Goal: Obtain resource: Obtain resource

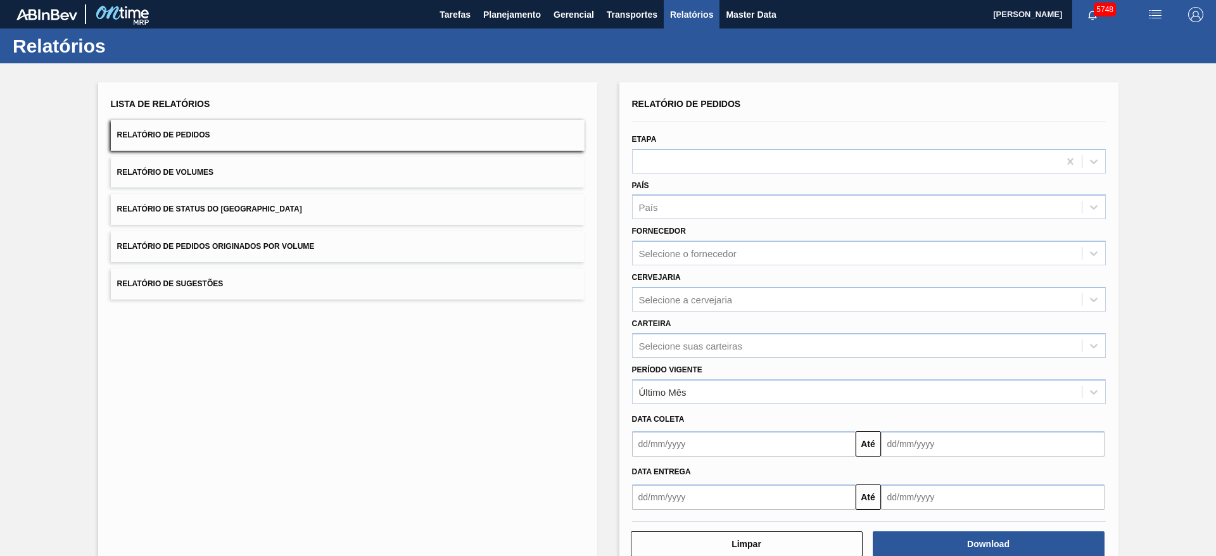
click at [264, 244] on span "Relatório de Pedidos Originados por Volume" at bounding box center [216, 246] width 198 height 9
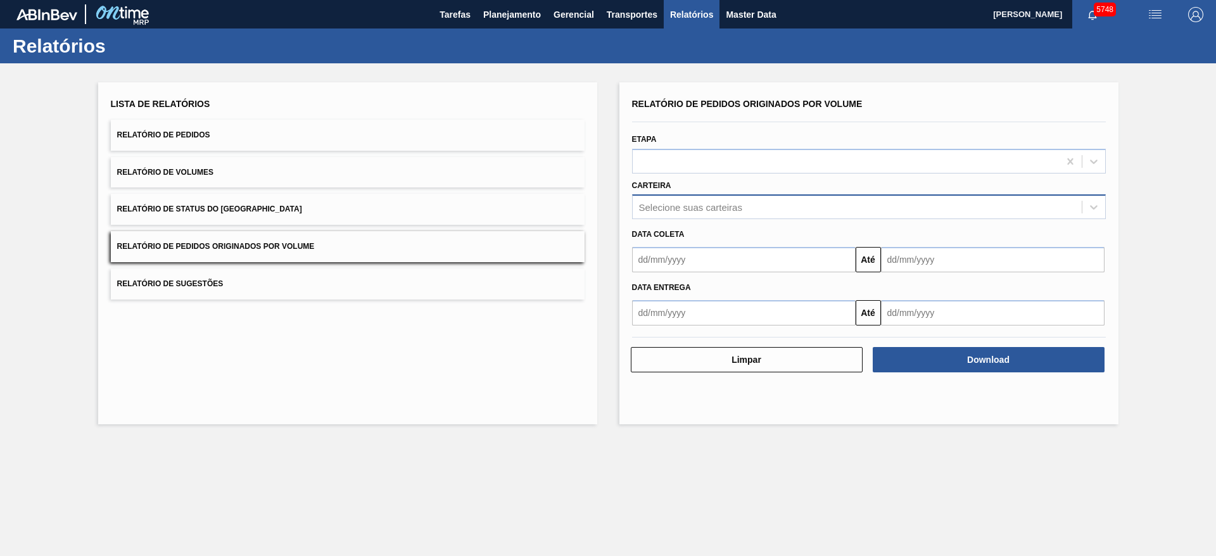
click at [718, 206] on div "Selecione suas carteiras" at bounding box center [690, 207] width 103 height 11
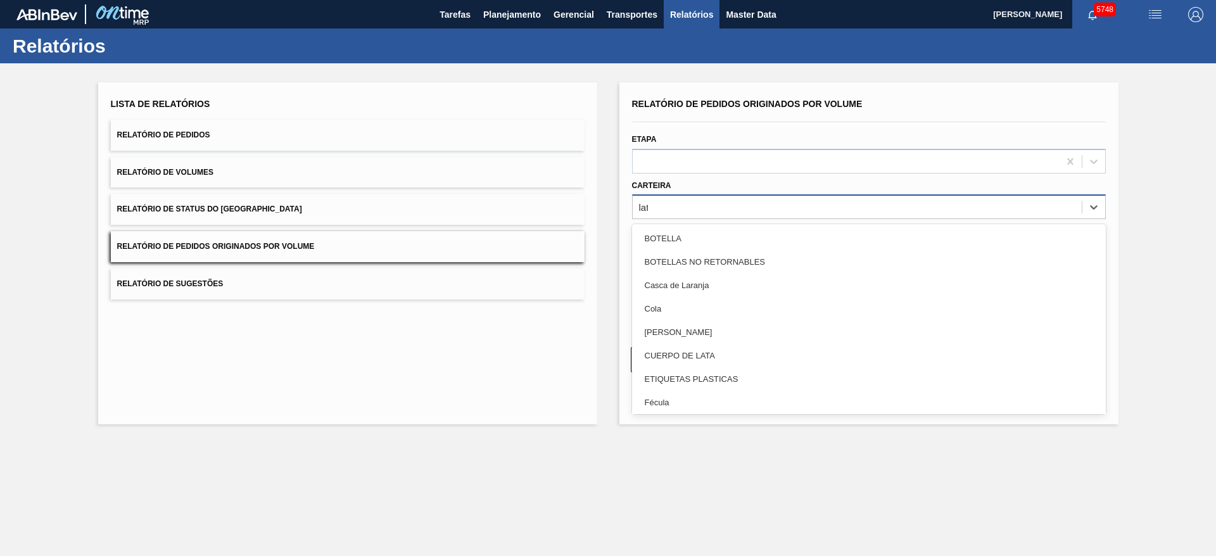
type input "lata"
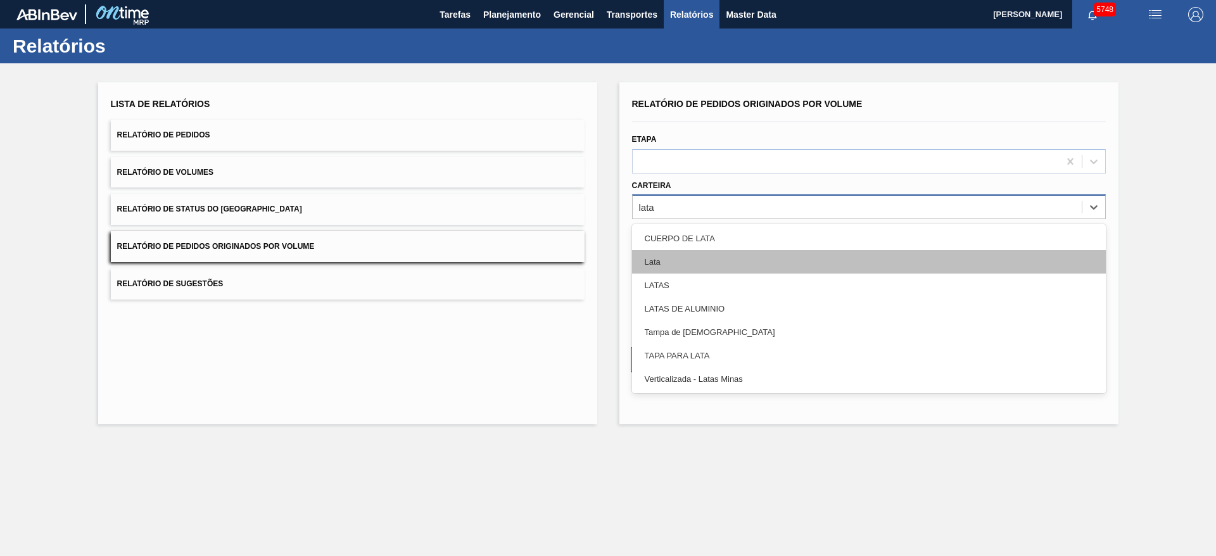
click at [682, 267] on div "Lata" at bounding box center [869, 261] width 474 height 23
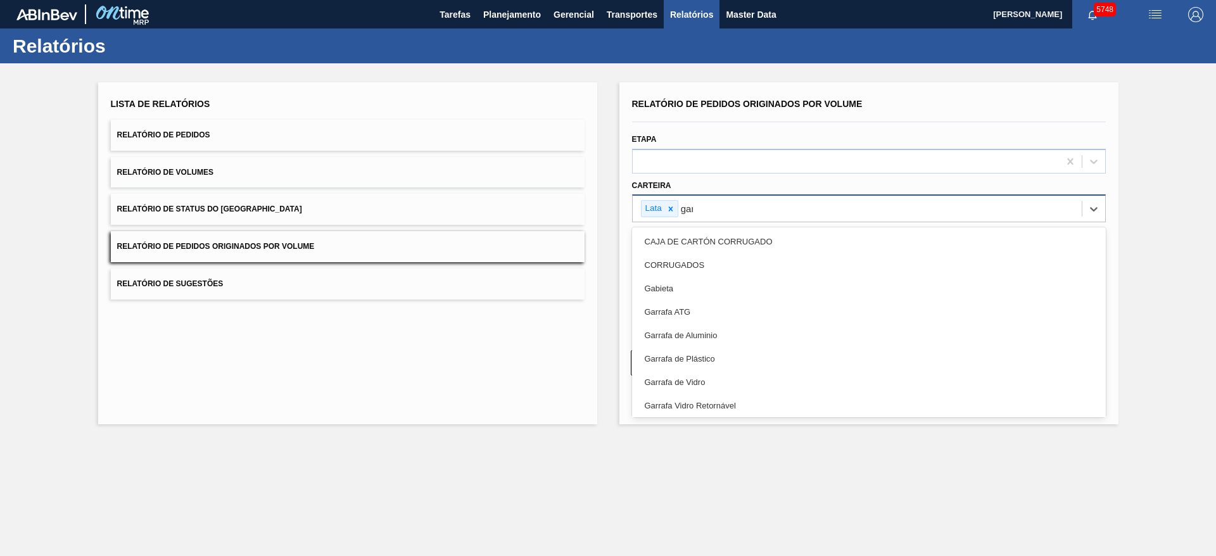
type input "garr"
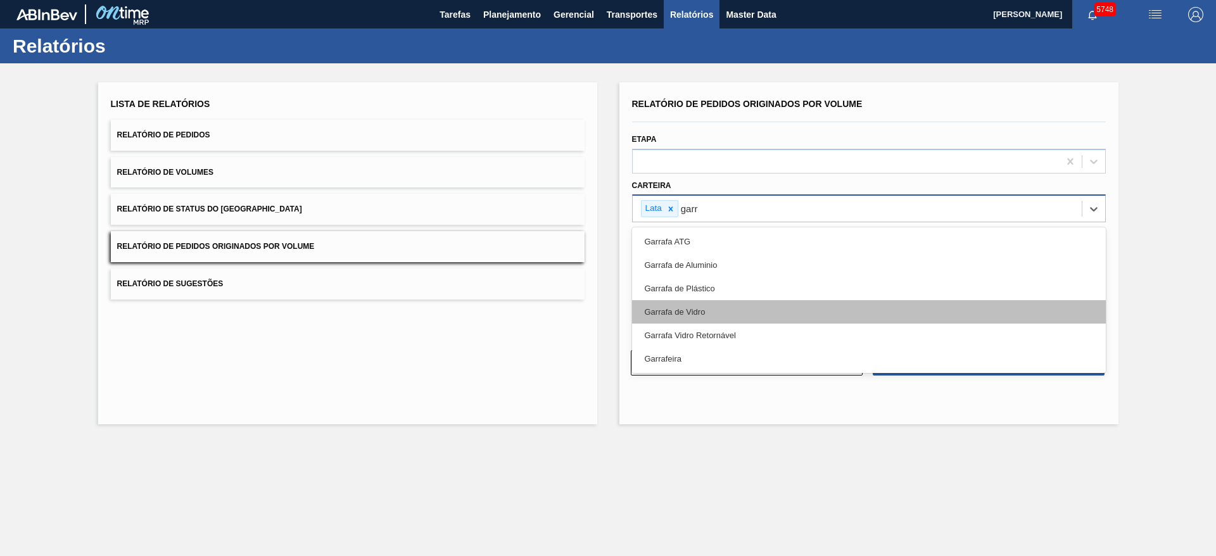
click at [693, 312] on div "Garrafa de Vidro" at bounding box center [869, 311] width 474 height 23
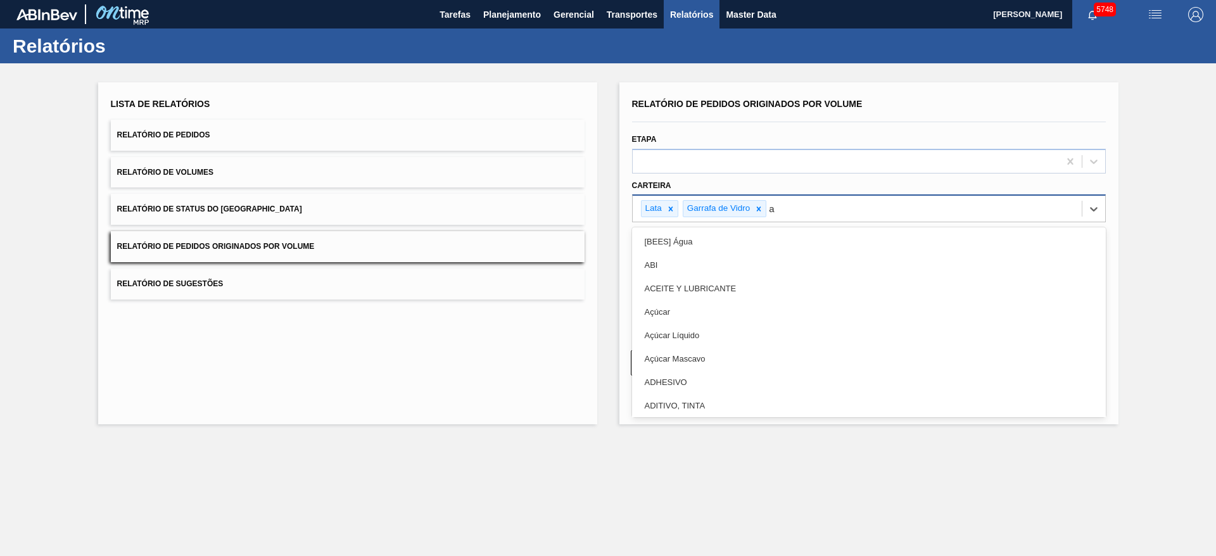
type input "aç"
click at [696, 245] on div "Açúcar" at bounding box center [869, 241] width 474 height 23
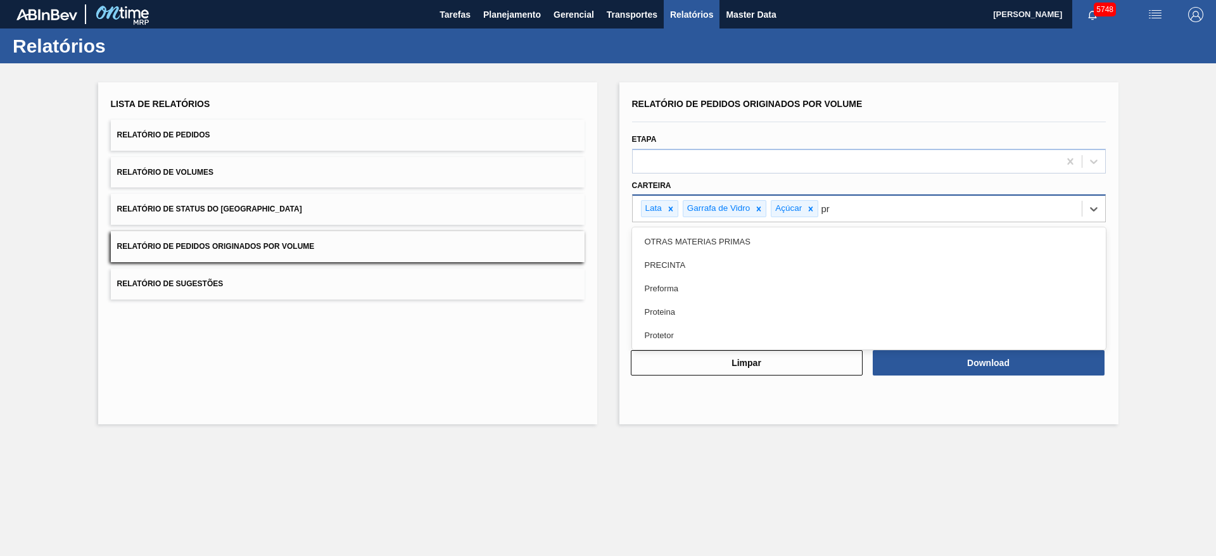
type input "pre"
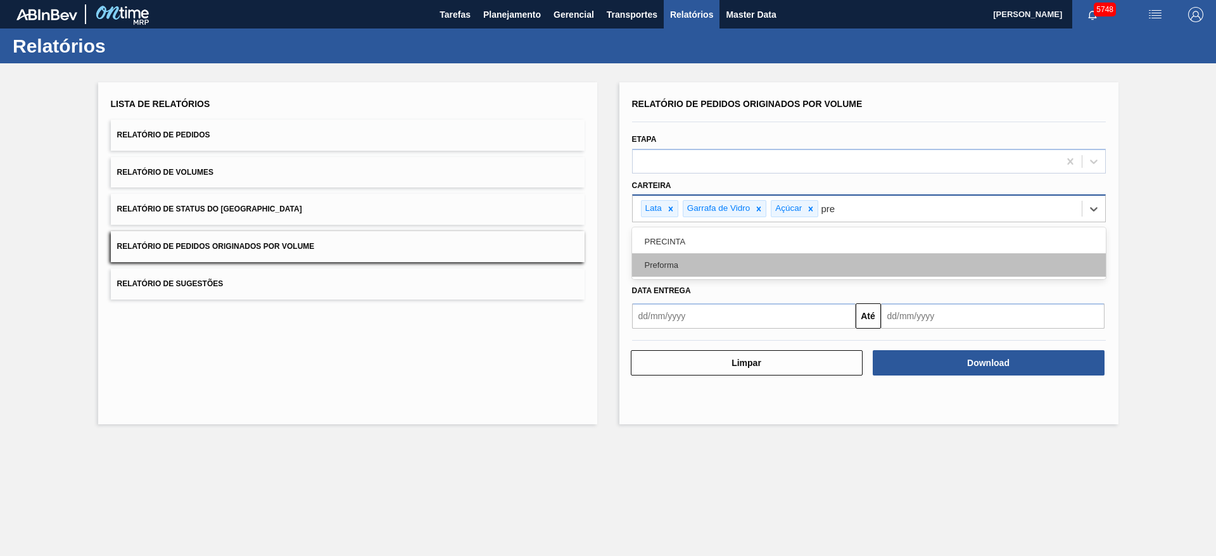
click at [691, 271] on div "Preforma" at bounding box center [869, 264] width 474 height 23
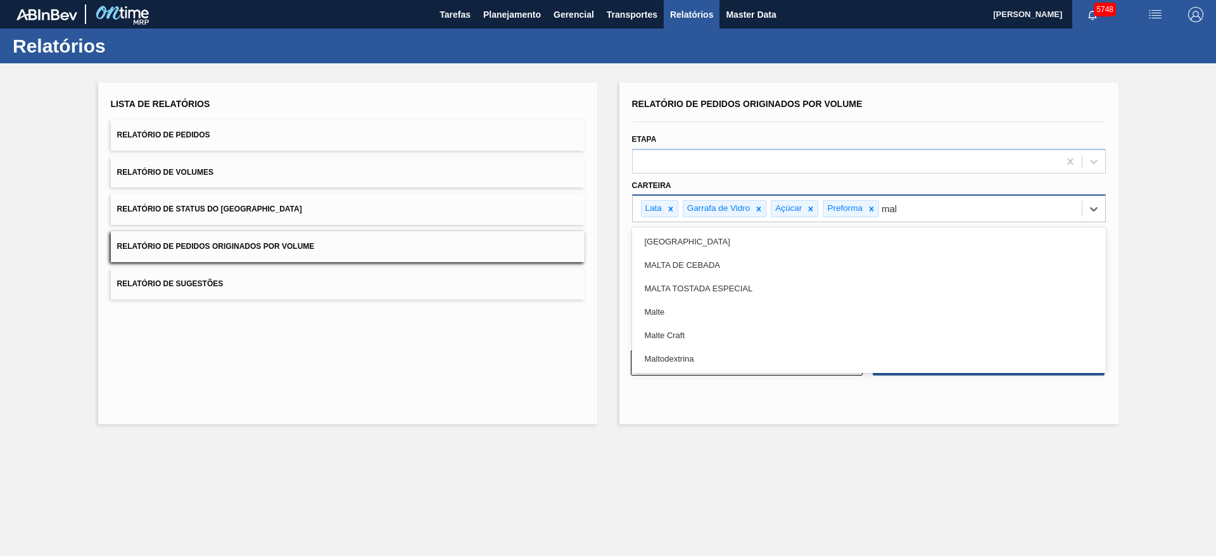
type input "malt"
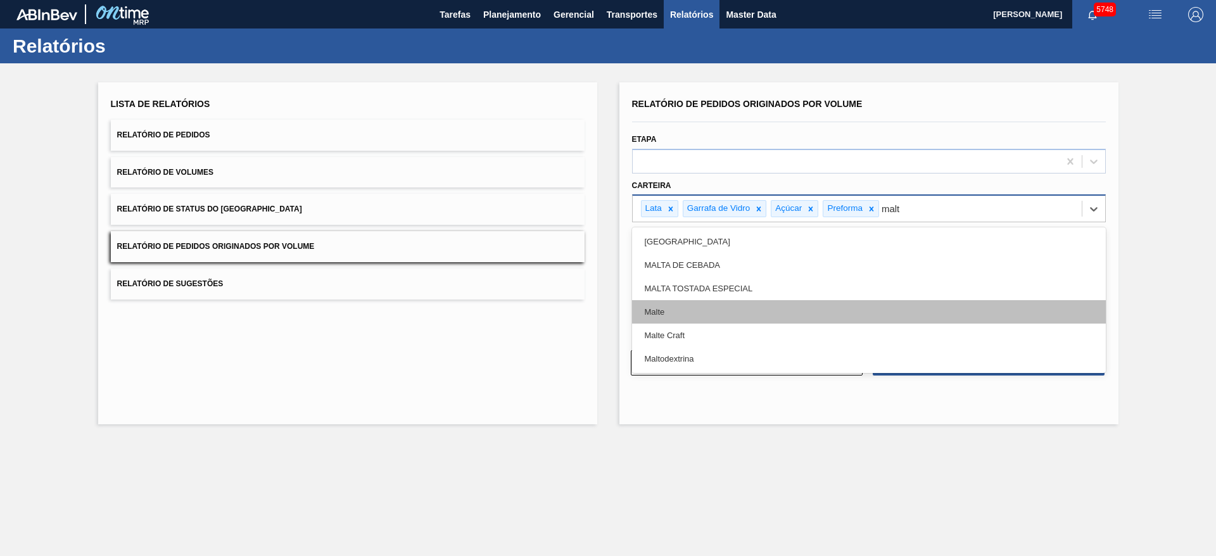
click at [672, 311] on div "Malte" at bounding box center [869, 311] width 474 height 23
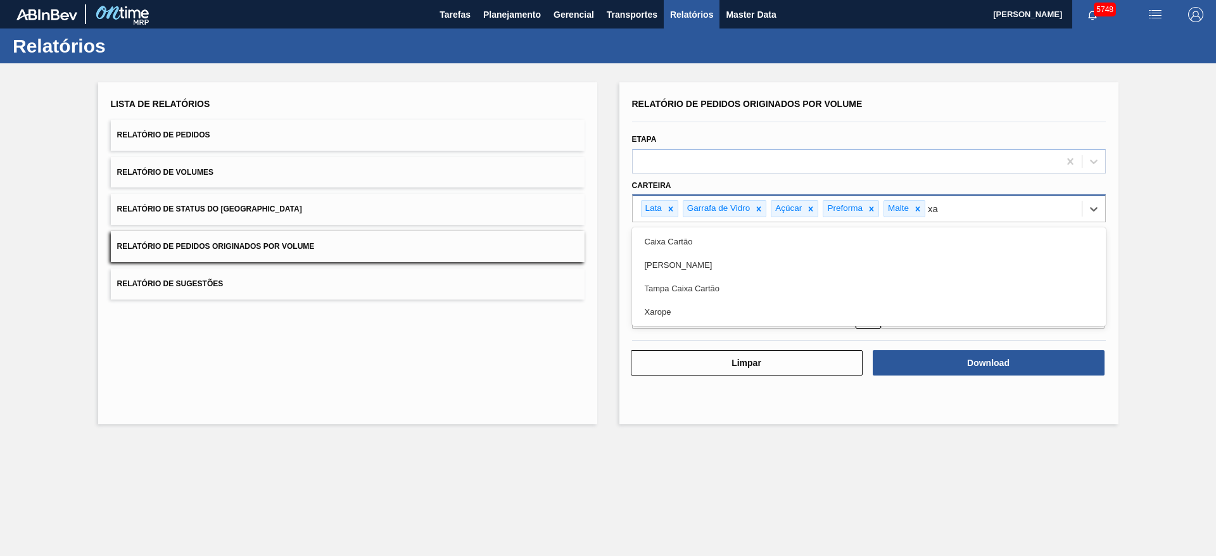
type input "xar"
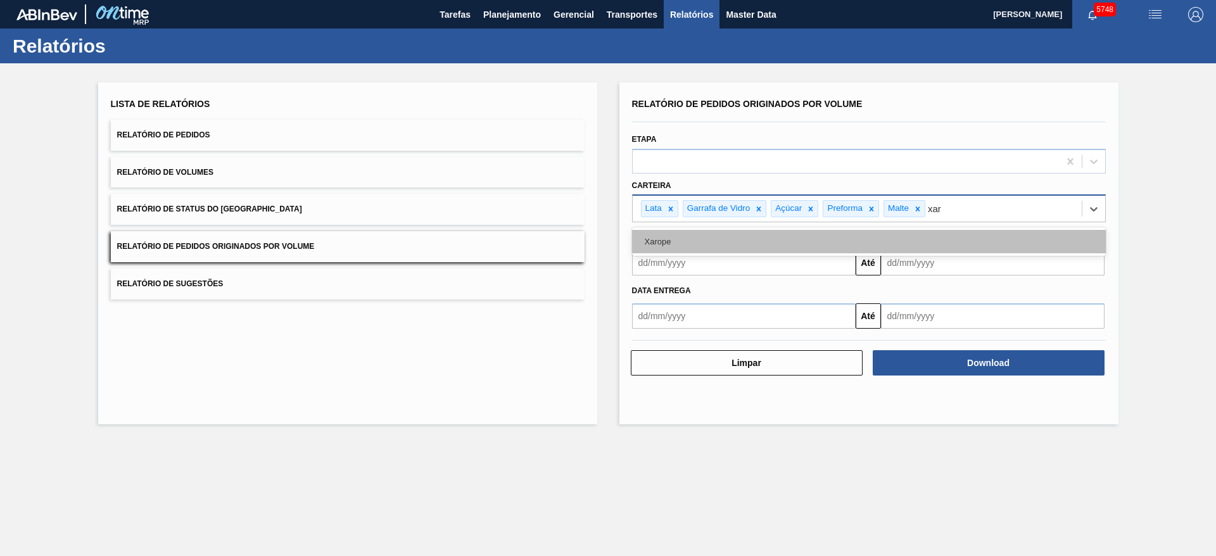
click at [699, 238] on div "Xarope" at bounding box center [869, 241] width 474 height 23
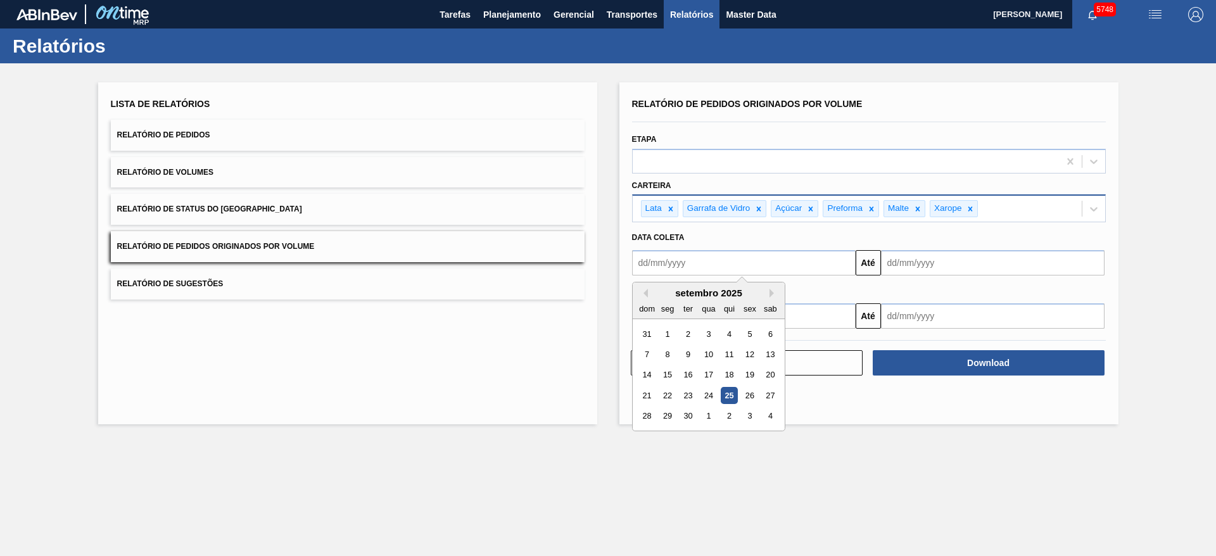
click at [771, 258] on input "text" at bounding box center [744, 262] width 224 height 25
click at [665, 335] on div "1" at bounding box center [667, 334] width 17 height 17
type input "[DATE]"
click at [962, 257] on input "text" at bounding box center [993, 262] width 224 height 25
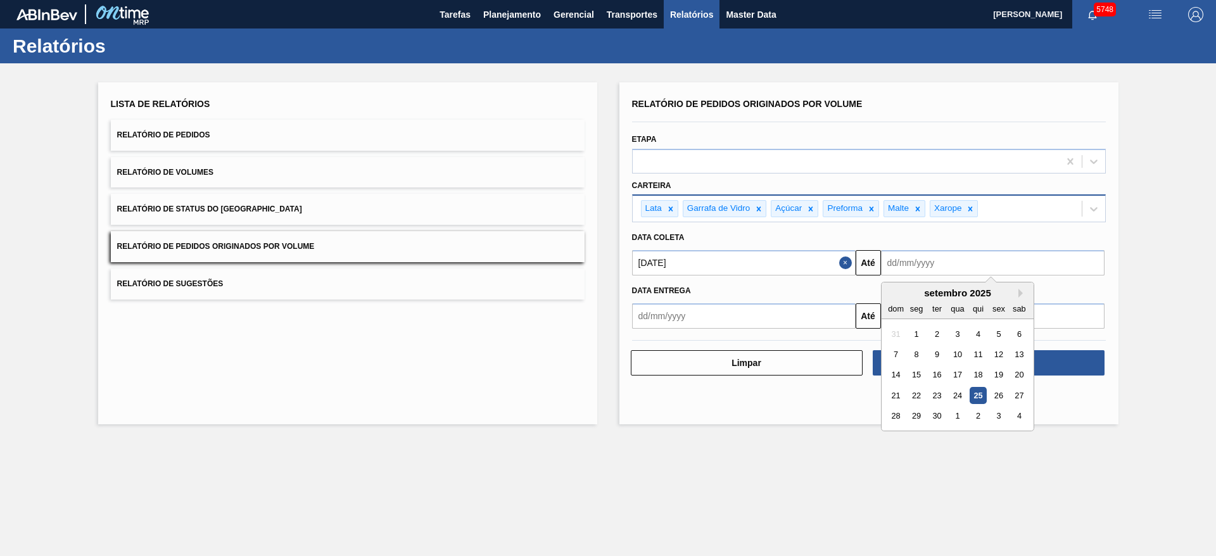
click at [938, 414] on div "30" at bounding box center [936, 416] width 17 height 17
type input "[DATE]"
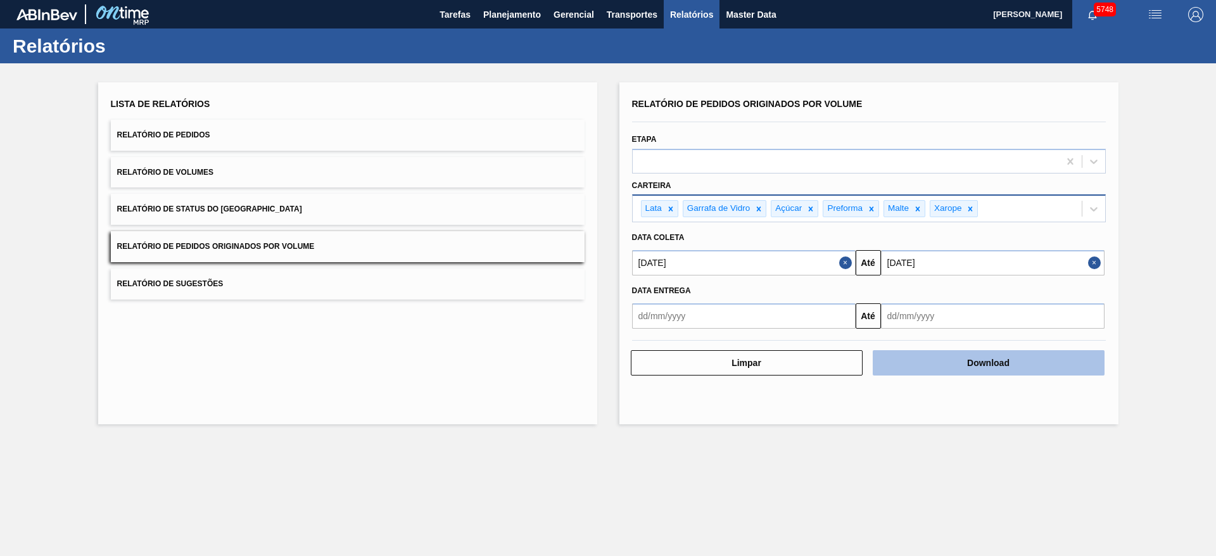
click at [990, 365] on button "Download" at bounding box center [989, 362] width 232 height 25
